Goal: Task Accomplishment & Management: Manage account settings

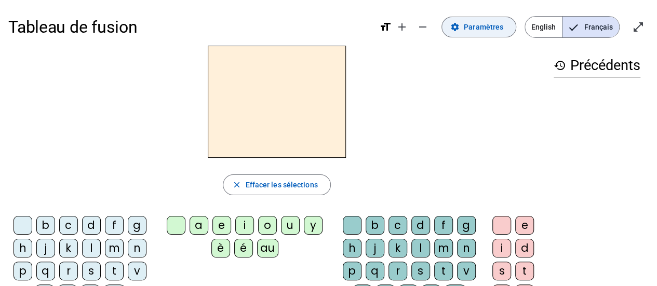
click at [464, 31] on span "Paramètres" at bounding box center [483, 27] width 39 height 12
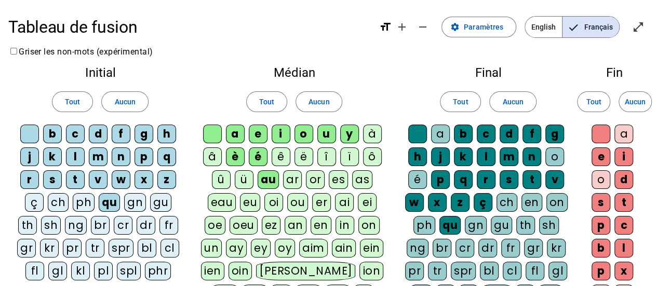
click at [135, 166] on div "p" at bounding box center [144, 157] width 19 height 19
click at [62, 143] on div "b" at bounding box center [52, 134] width 19 height 19
click at [43, 189] on div "s" at bounding box center [52, 179] width 19 height 19
click at [95, 189] on div "v" at bounding box center [98, 179] width 19 height 19
click at [72, 189] on div "t" at bounding box center [75, 179] width 19 height 19
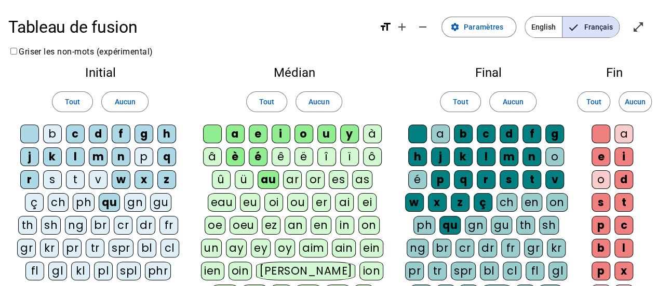
click at [89, 166] on div "m" at bounding box center [98, 157] width 19 height 19
click at [130, 143] on div "f" at bounding box center [121, 134] width 19 height 19
click at [157, 143] on div "h" at bounding box center [166, 134] width 19 height 19
click at [236, 212] on div "eau" at bounding box center [222, 202] width 29 height 19
click at [258, 189] on div "au" at bounding box center [268, 179] width 21 height 19
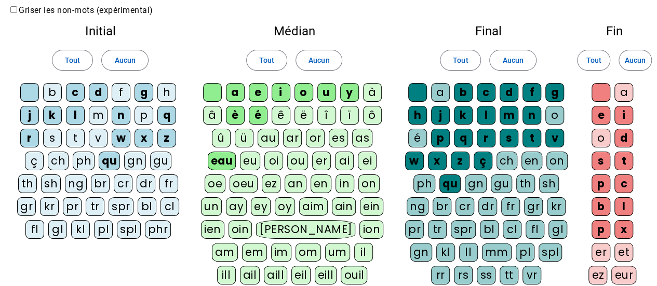
scroll to position [62, 0]
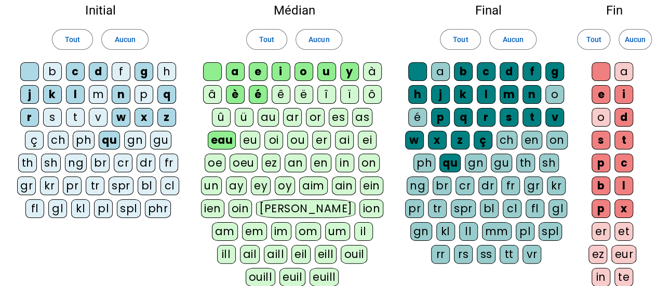
click at [447, 150] on div "x" at bounding box center [437, 140] width 19 height 19
click at [536, 127] on div "t" at bounding box center [532, 117] width 19 height 19
click at [427, 81] on div at bounding box center [417, 71] width 19 height 19
click at [220, 81] on div at bounding box center [212, 71] width 19 height 19
click at [39, 81] on div at bounding box center [29, 71] width 19 height 19
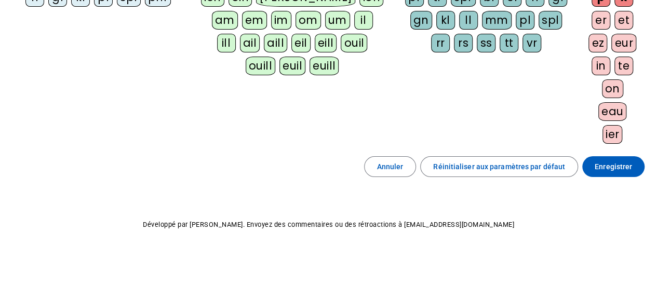
scroll to position [640, 0]
click at [616, 161] on span "Enregistrer" at bounding box center [613, 167] width 37 height 12
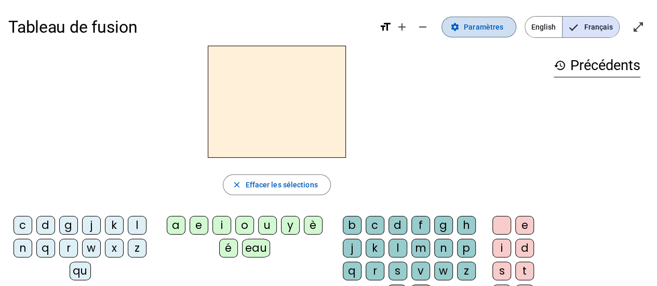
click at [467, 30] on span "Paramètres" at bounding box center [483, 27] width 39 height 12
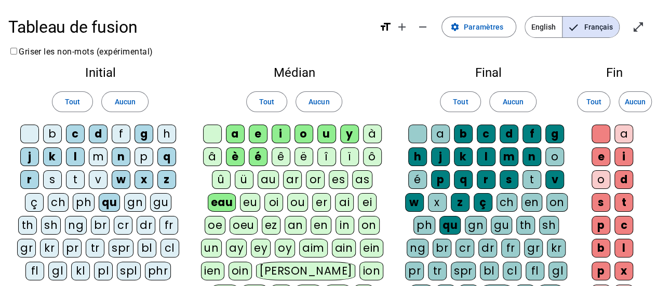
click at [135, 166] on div "p" at bounding box center [144, 157] width 19 height 19
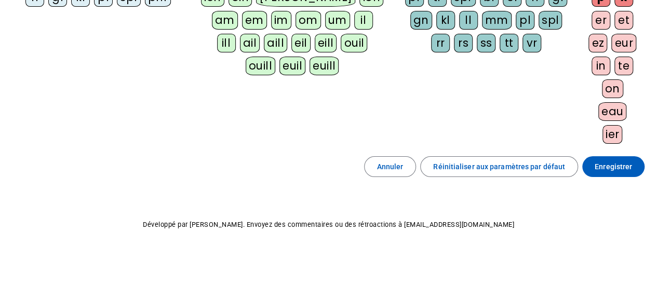
scroll to position [579, 0]
click at [609, 173] on span "Enregistrer" at bounding box center [613, 167] width 37 height 12
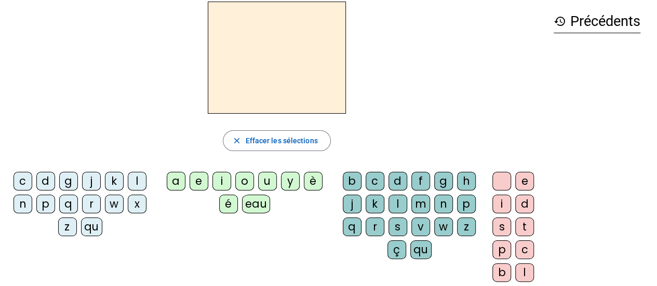
scroll to position [42, 0]
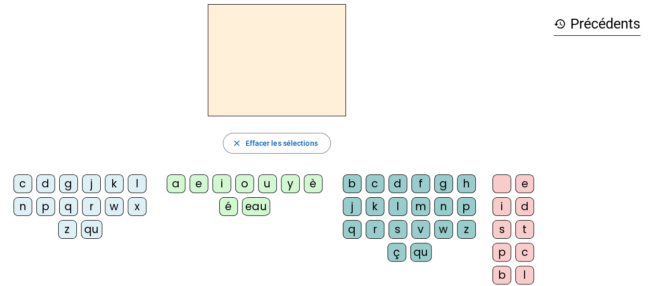
click at [55, 216] on div "p" at bounding box center [45, 206] width 19 height 19
click at [259, 216] on div "eau" at bounding box center [256, 206] width 29 height 19
